Goal: Browse casually: Explore the website without a specific task or goal

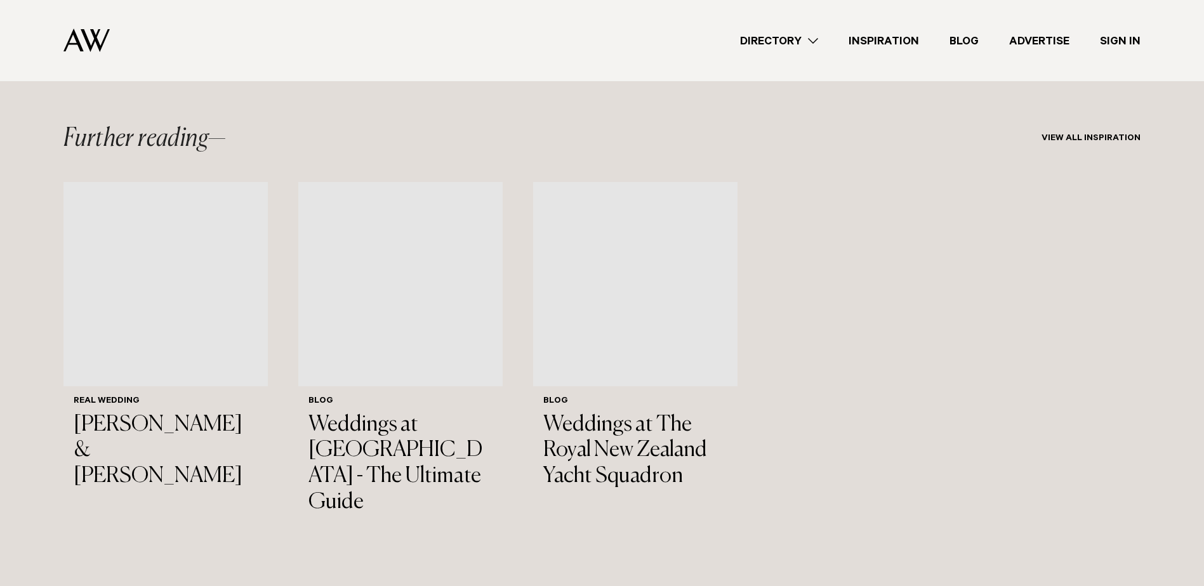
scroll to position [12501, 0]
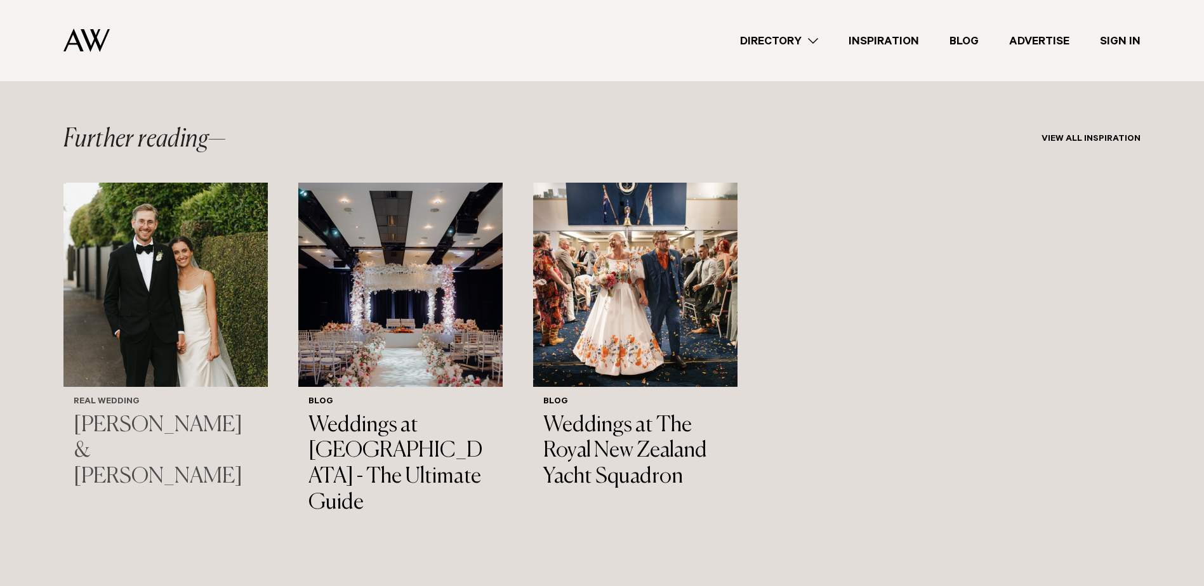
click at [157, 285] on img "1 / 3" at bounding box center [165, 285] width 204 height 204
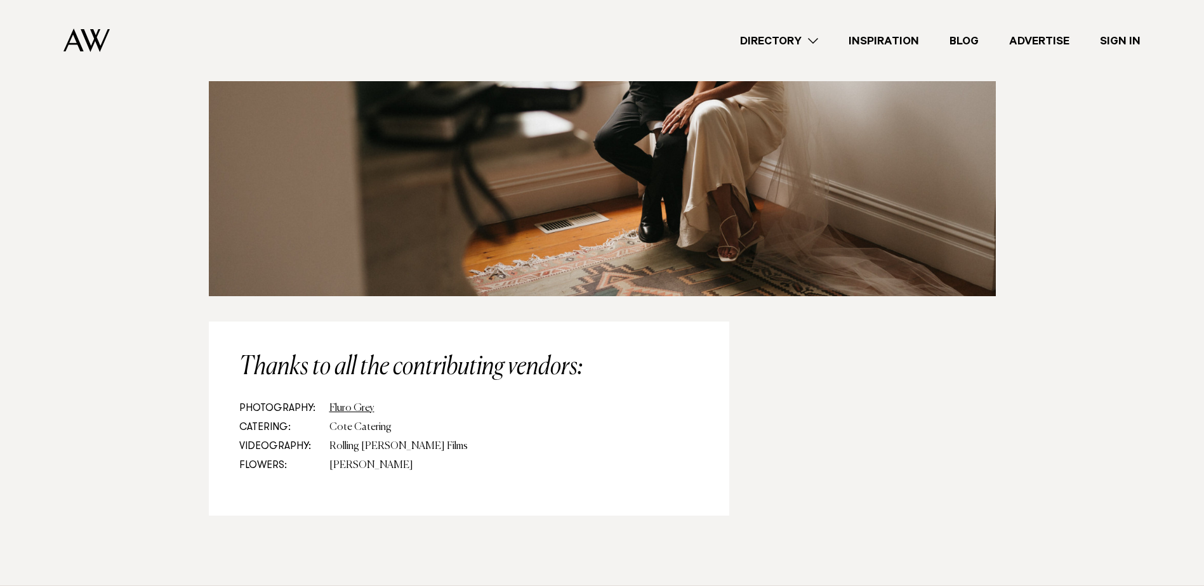
scroll to position [10153, 0]
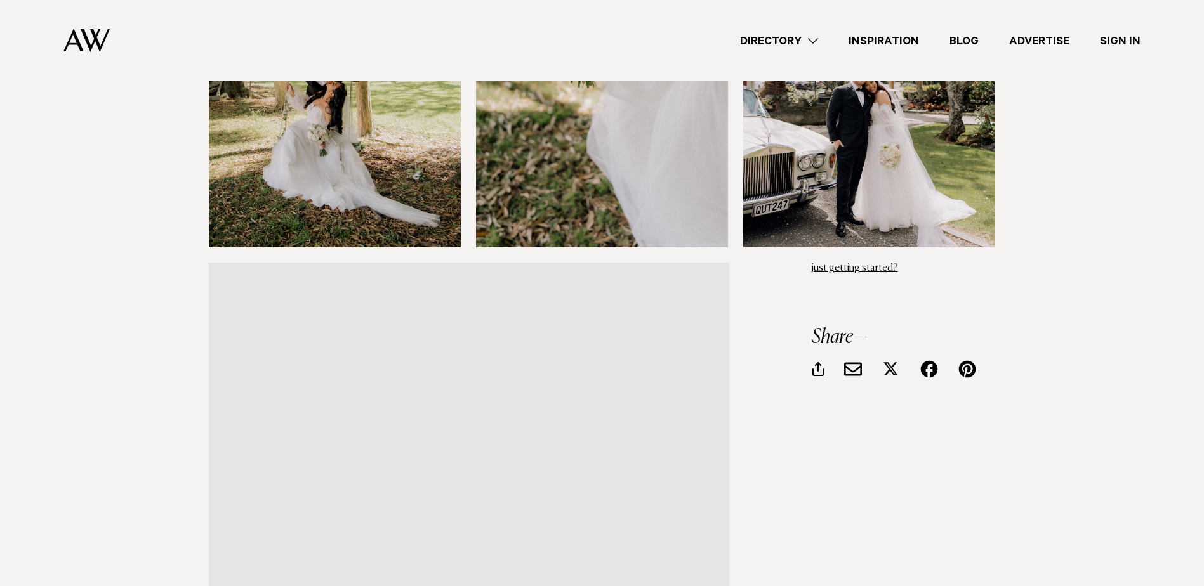
scroll to position [6917, 0]
